Goal: Information Seeking & Learning: Learn about a topic

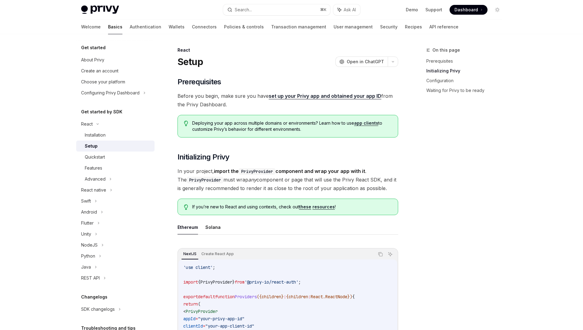
scroll to position [142, 0]
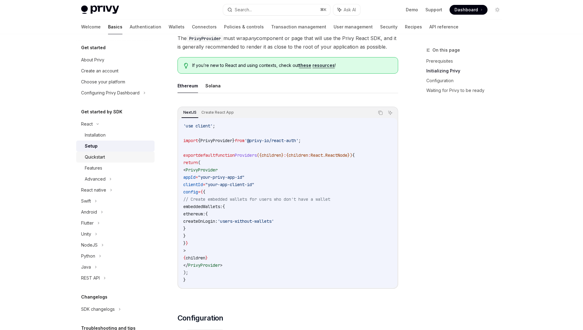
click at [95, 158] on div "Quickstart" at bounding box center [95, 157] width 20 height 7
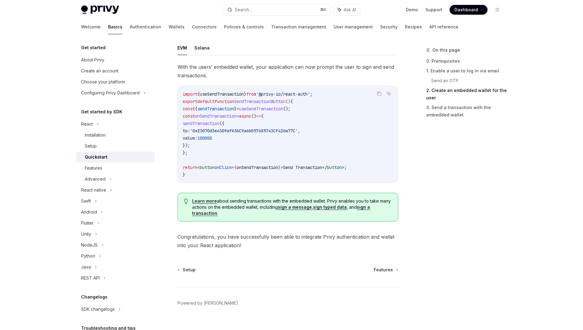
scroll to position [559, 0]
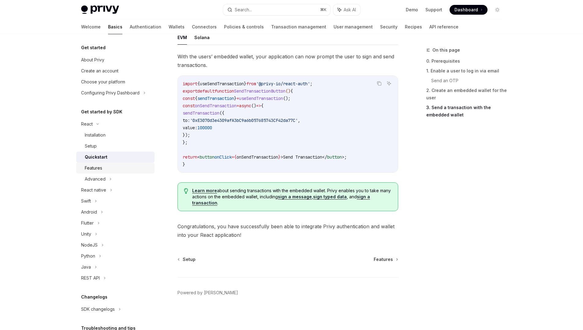
click at [108, 173] on link "Features" at bounding box center [115, 168] width 78 height 11
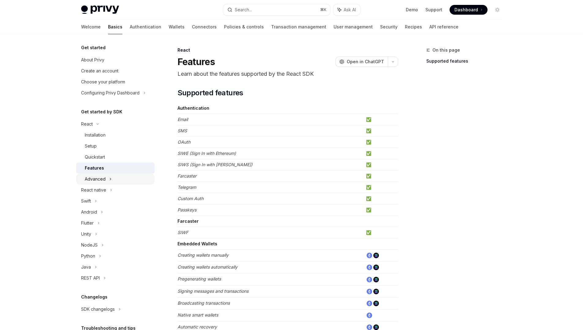
click at [106, 178] on div "Advanced" at bounding box center [115, 179] width 78 height 11
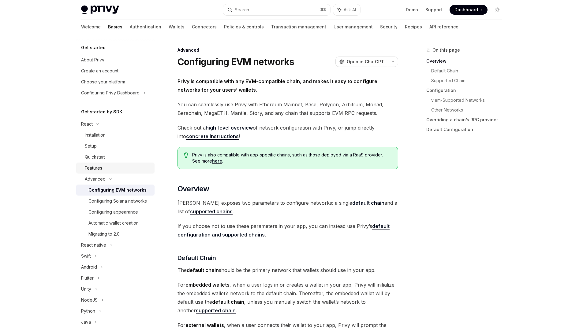
click at [106, 169] on div "Features" at bounding box center [118, 168] width 66 height 7
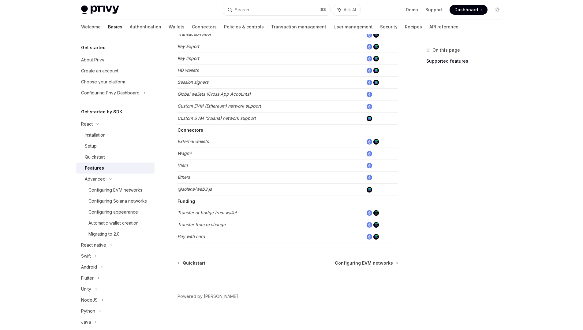
scroll to position [321, 0]
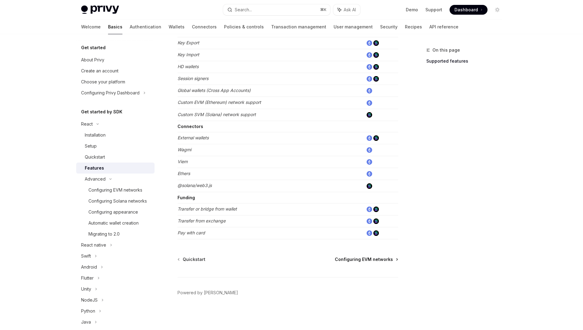
click at [370, 262] on span "Configuring EVM networks" at bounding box center [364, 260] width 58 height 6
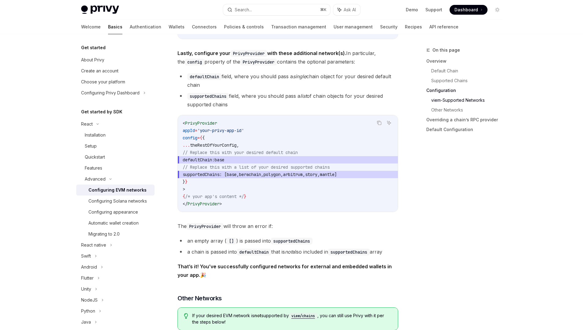
scroll to position [768, 0]
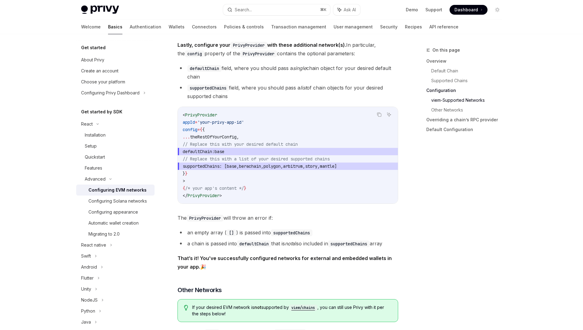
type textarea "*"
